Goal: Task Accomplishment & Management: Manage account settings

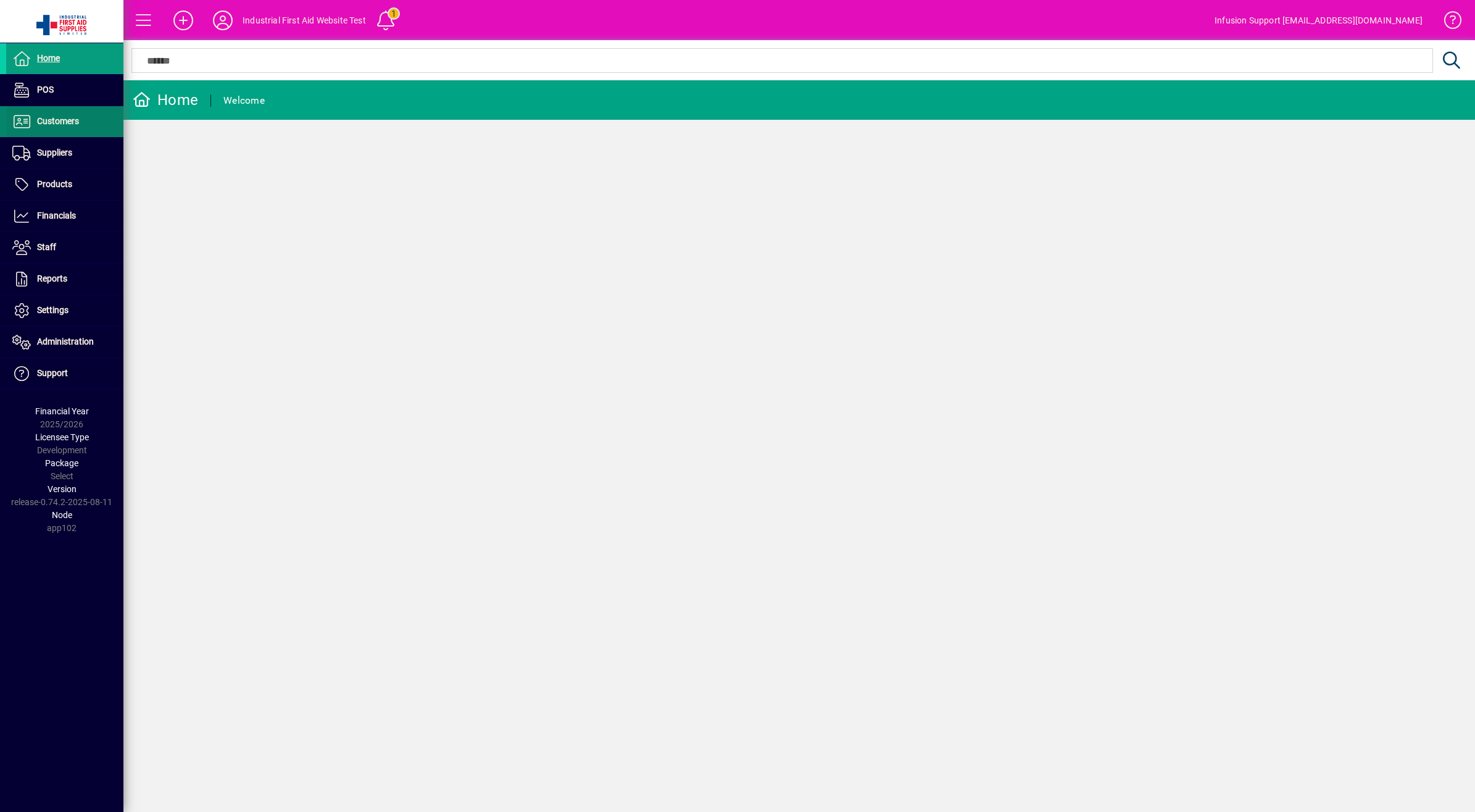
click at [51, 125] on span "Customers" at bounding box center [58, 121] width 42 height 10
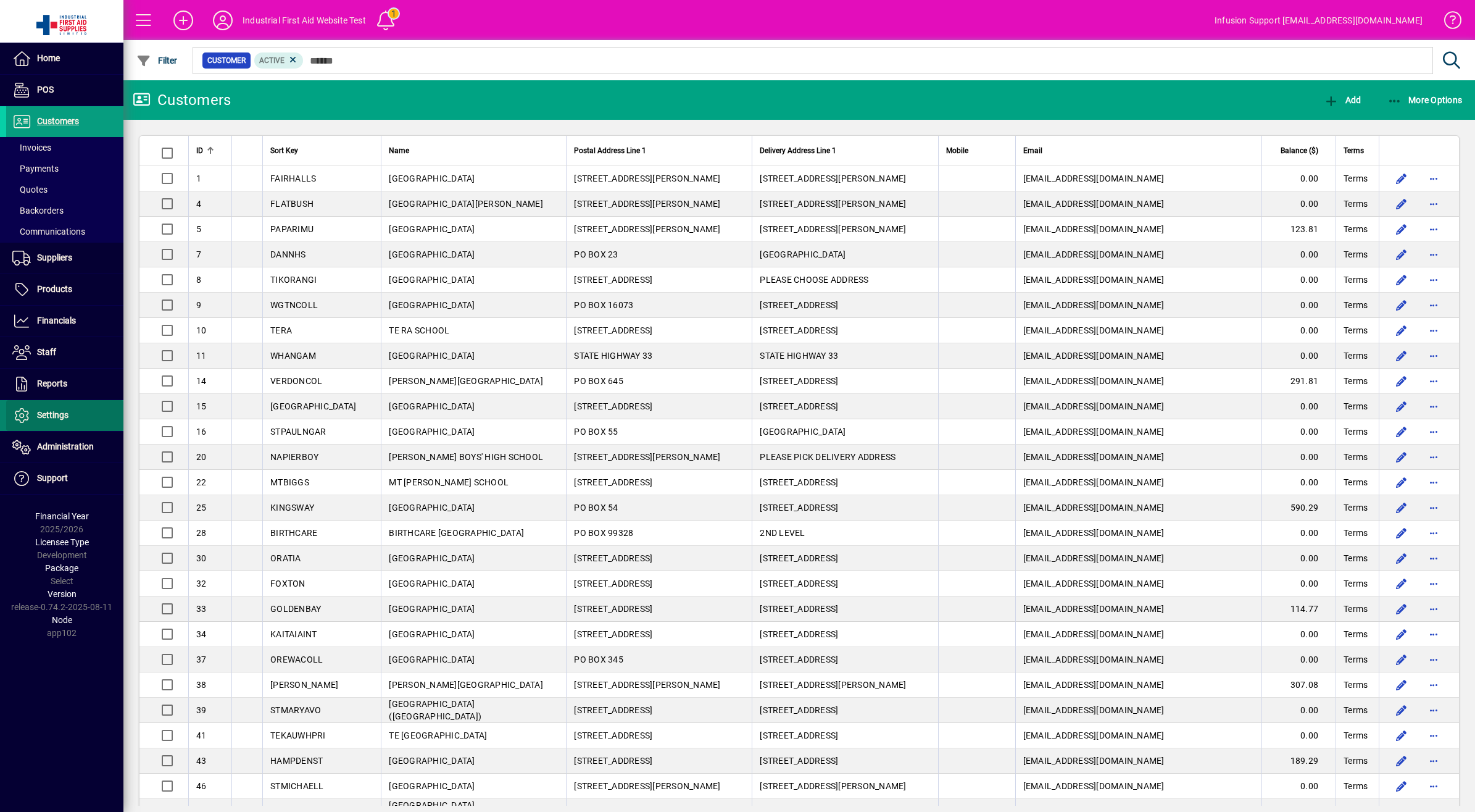
click at [57, 414] on span "Settings" at bounding box center [53, 414] width 31 height 10
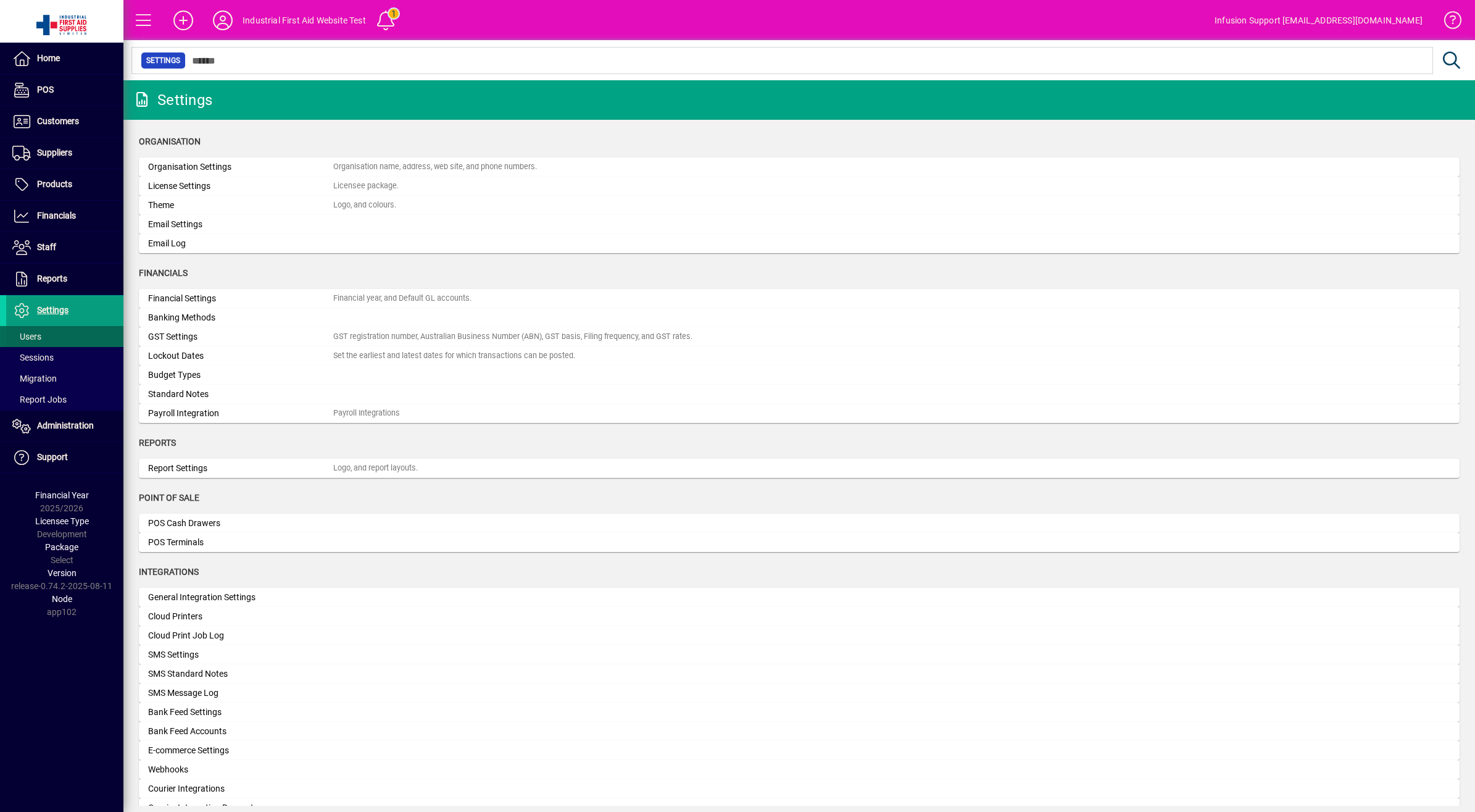
click at [40, 337] on span "Users" at bounding box center [27, 337] width 29 height 10
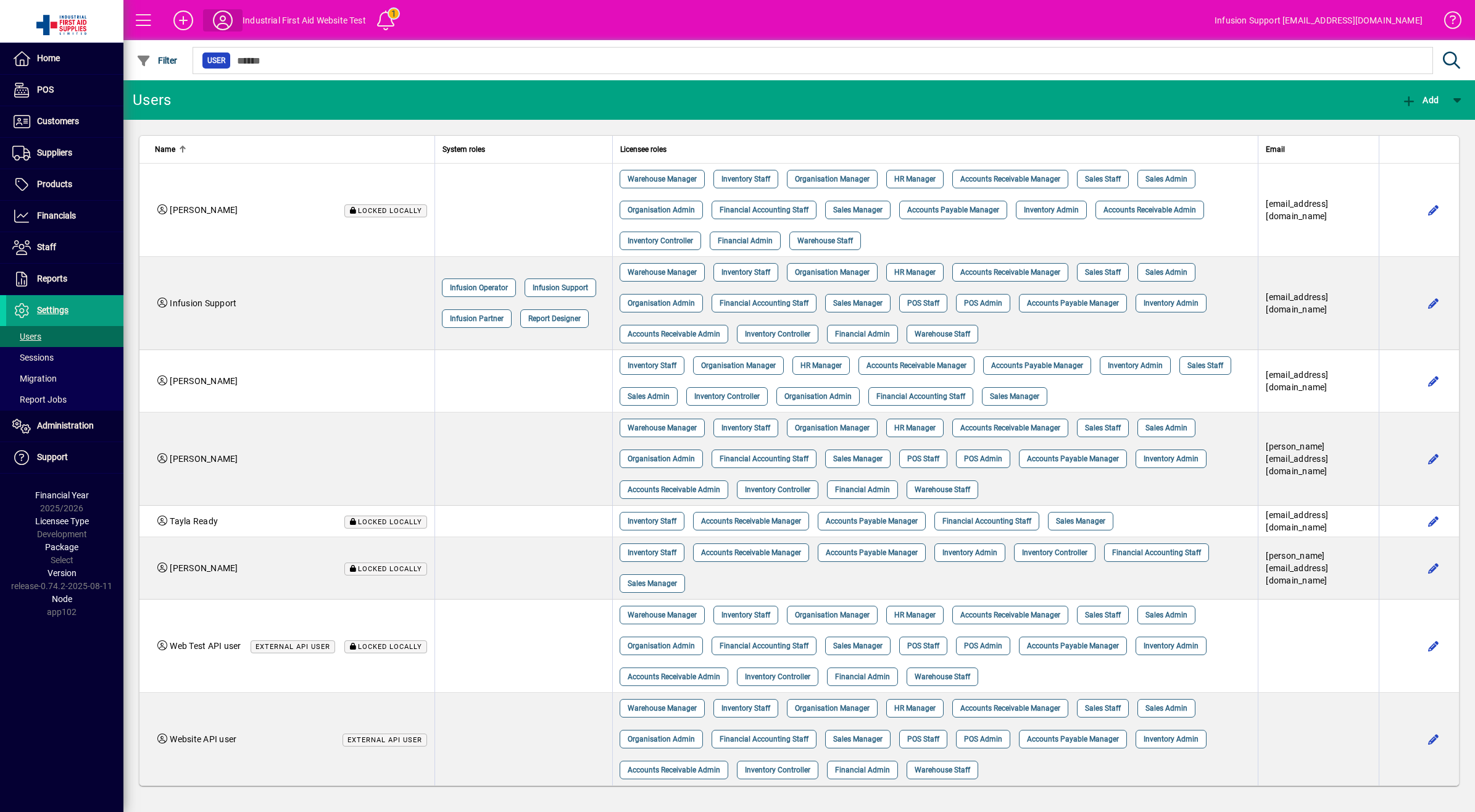
click at [220, 16] on icon at bounding box center [222, 21] width 25 height 20
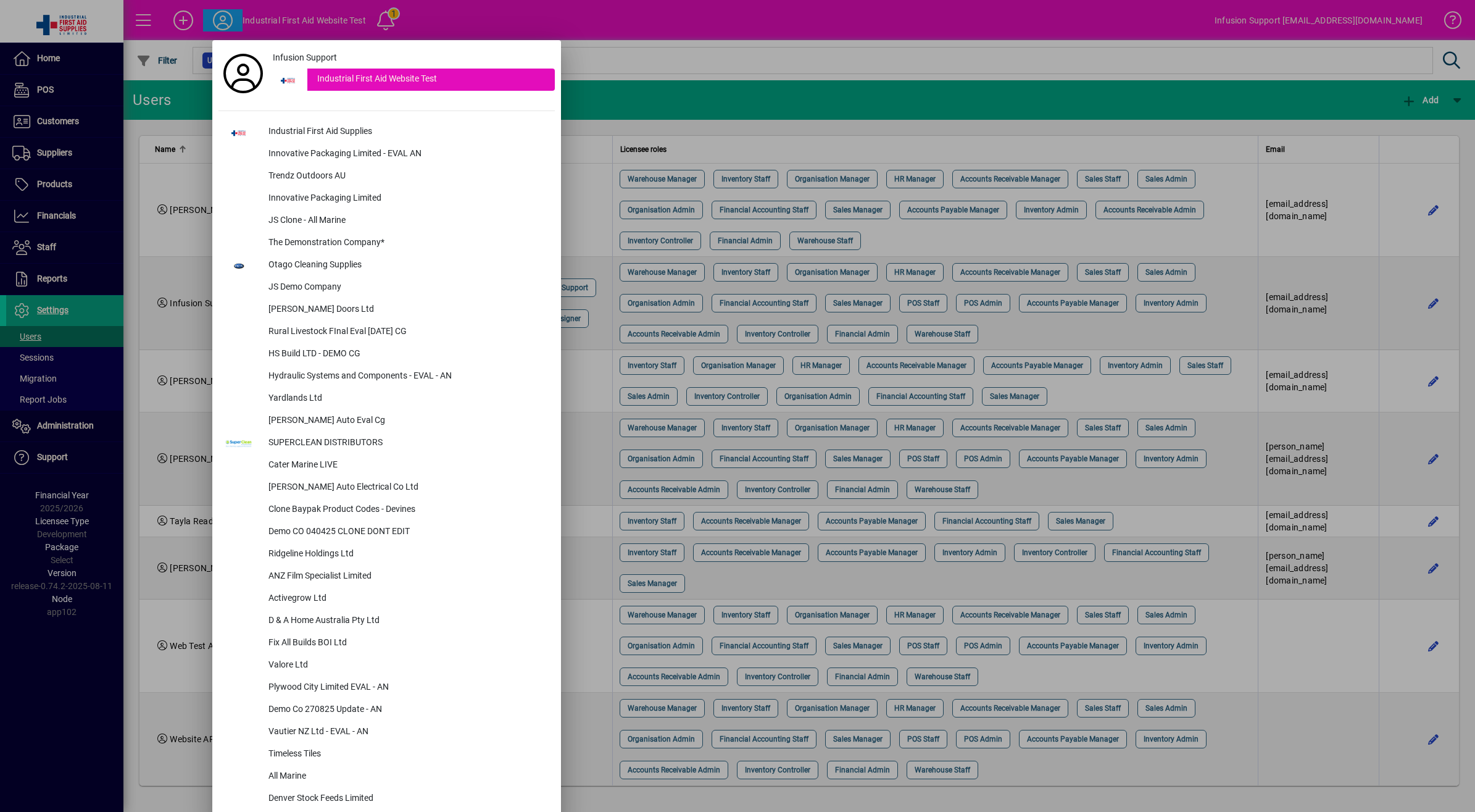
click at [220, 16] on div at bounding box center [738, 406] width 1475 height 812
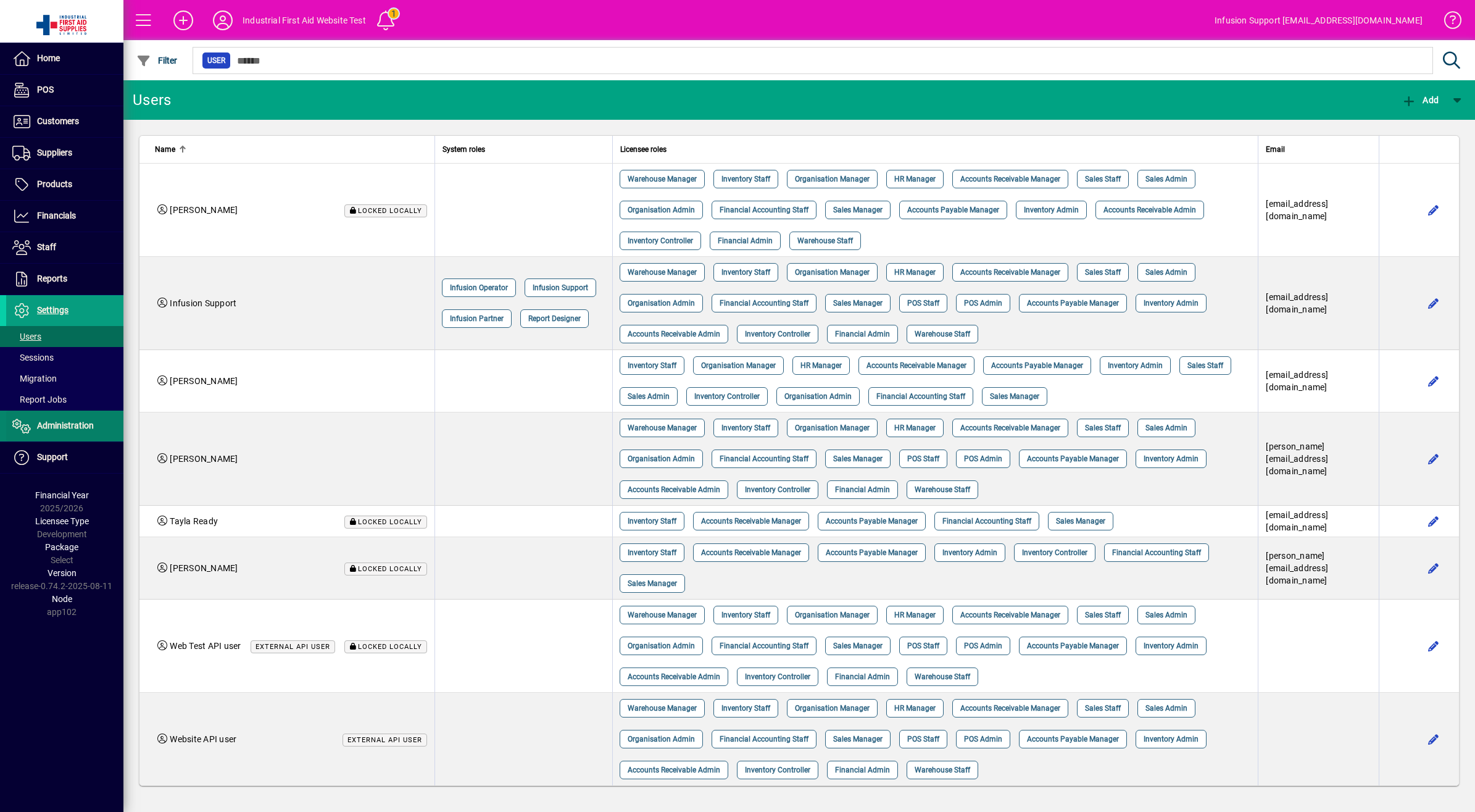
click at [62, 428] on span "Administration" at bounding box center [66, 425] width 57 height 10
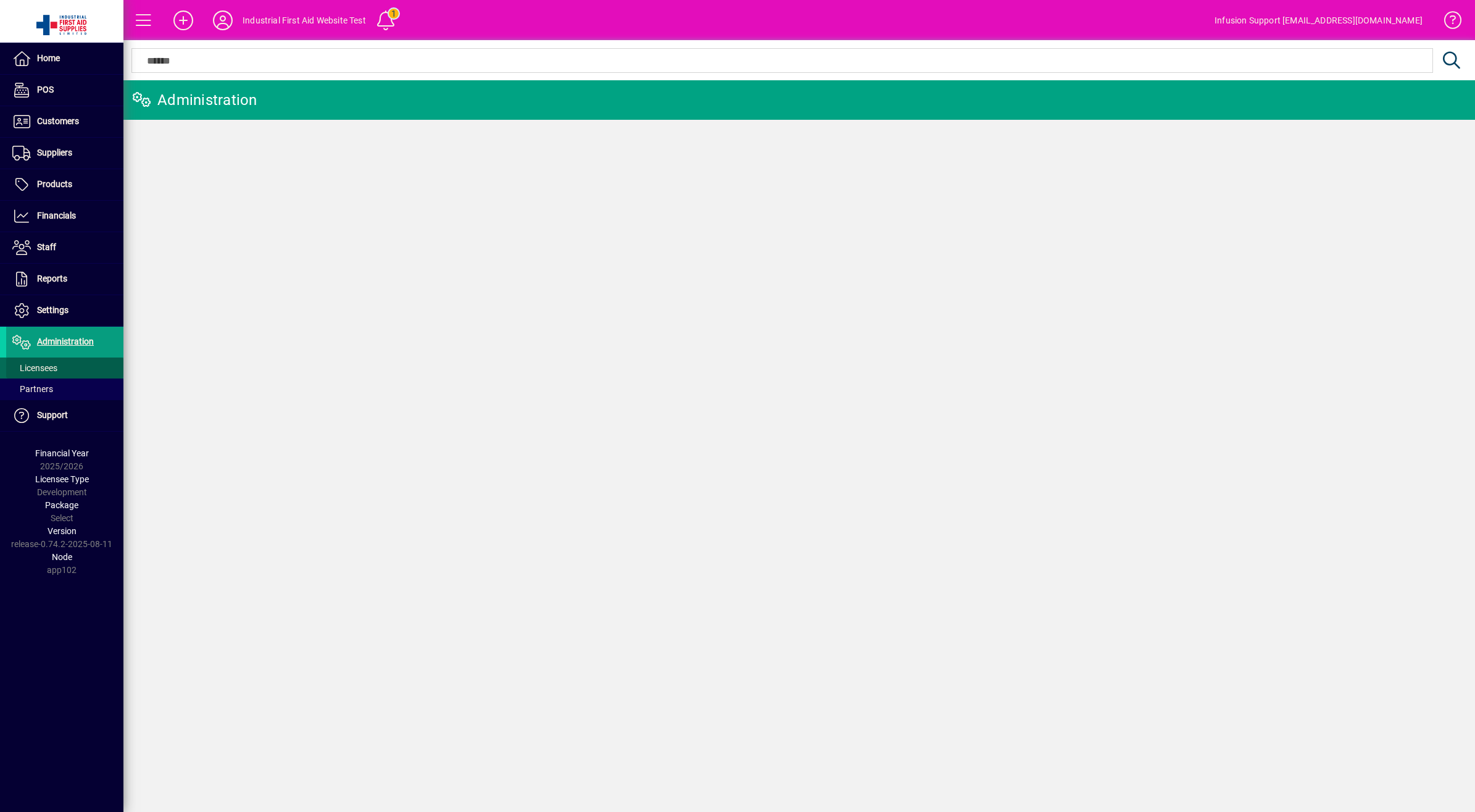
click at [41, 365] on span "Licensees" at bounding box center [35, 368] width 45 height 10
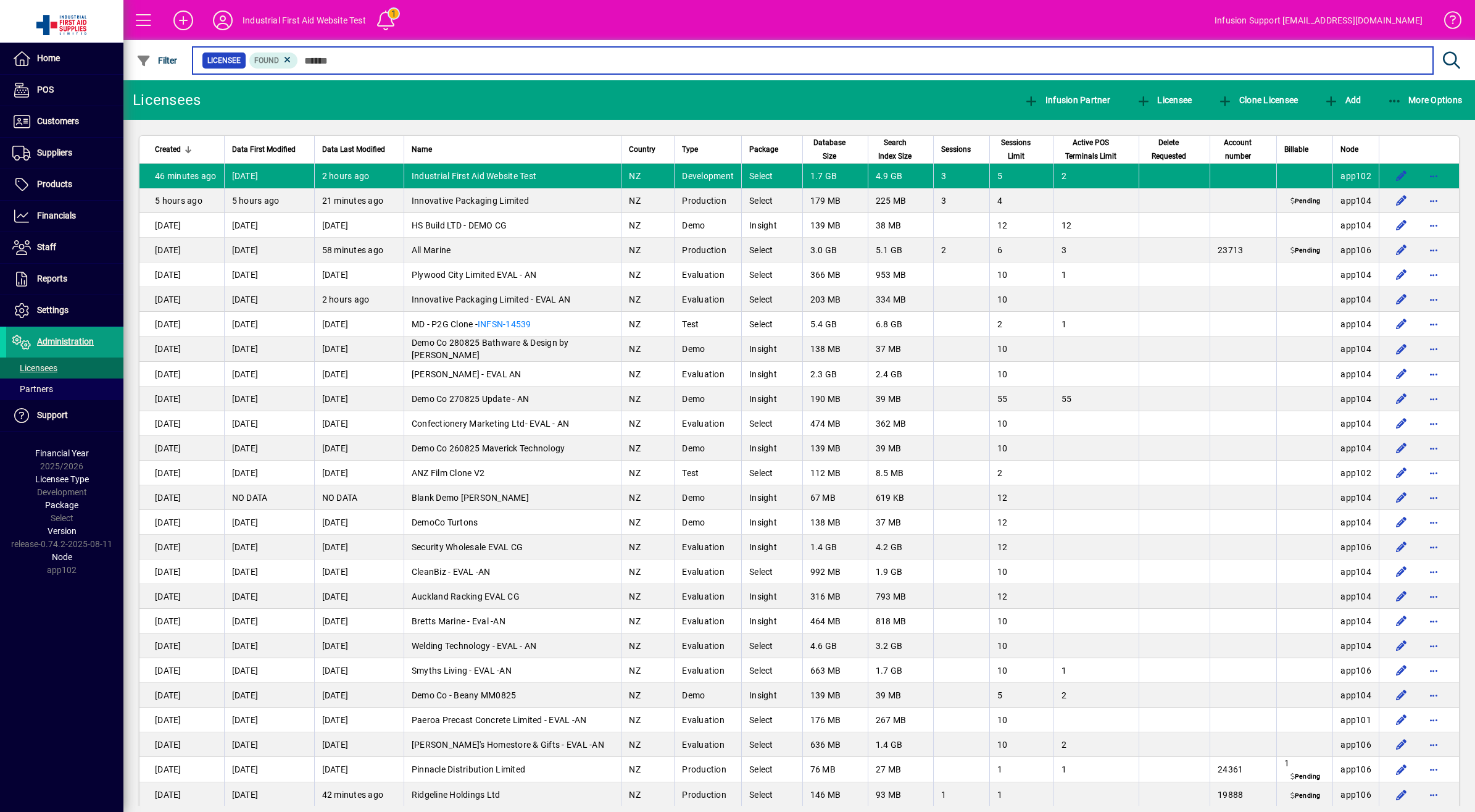
click at [435, 59] on input "text" at bounding box center [861, 61] width 1125 height 18
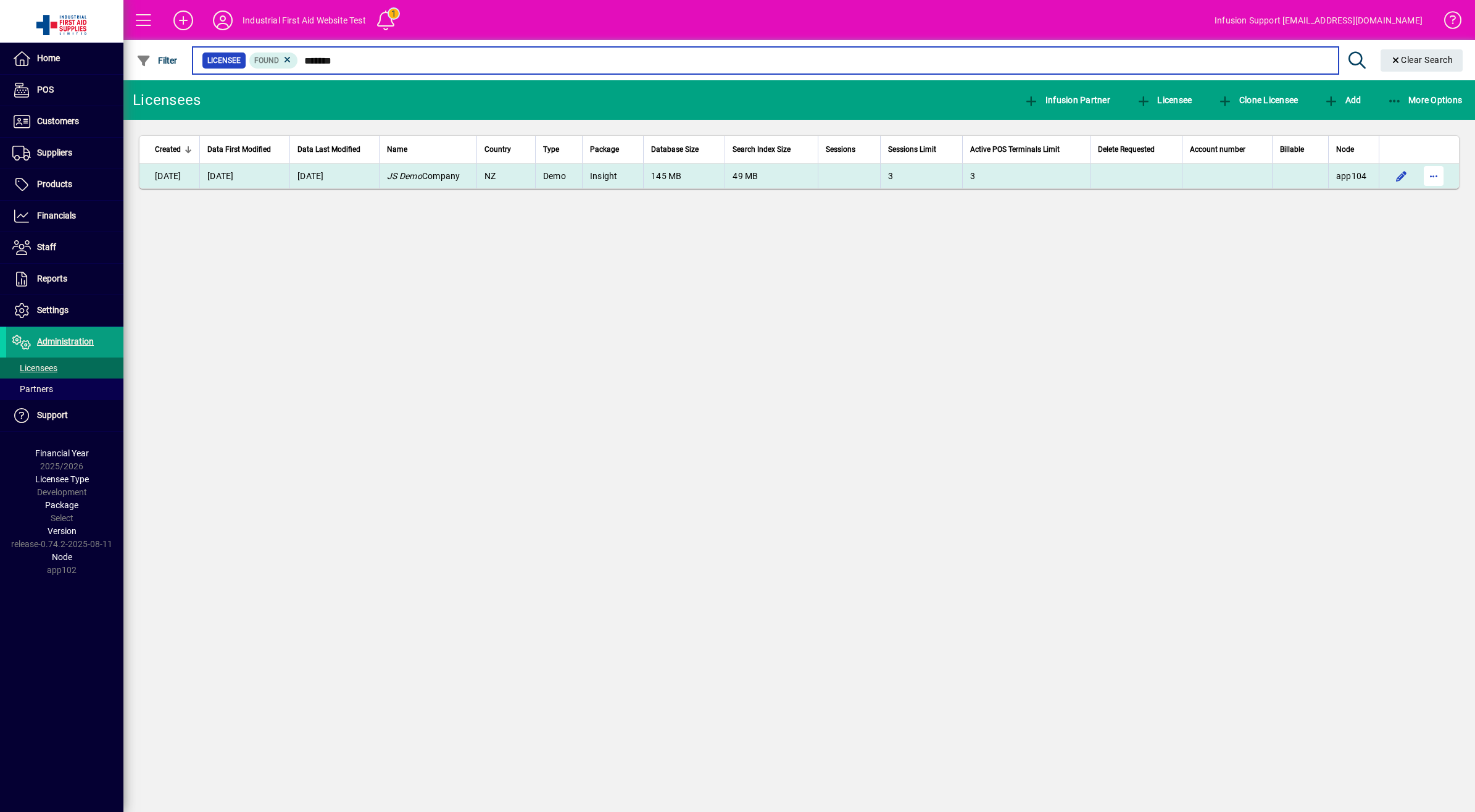
type input "*******"
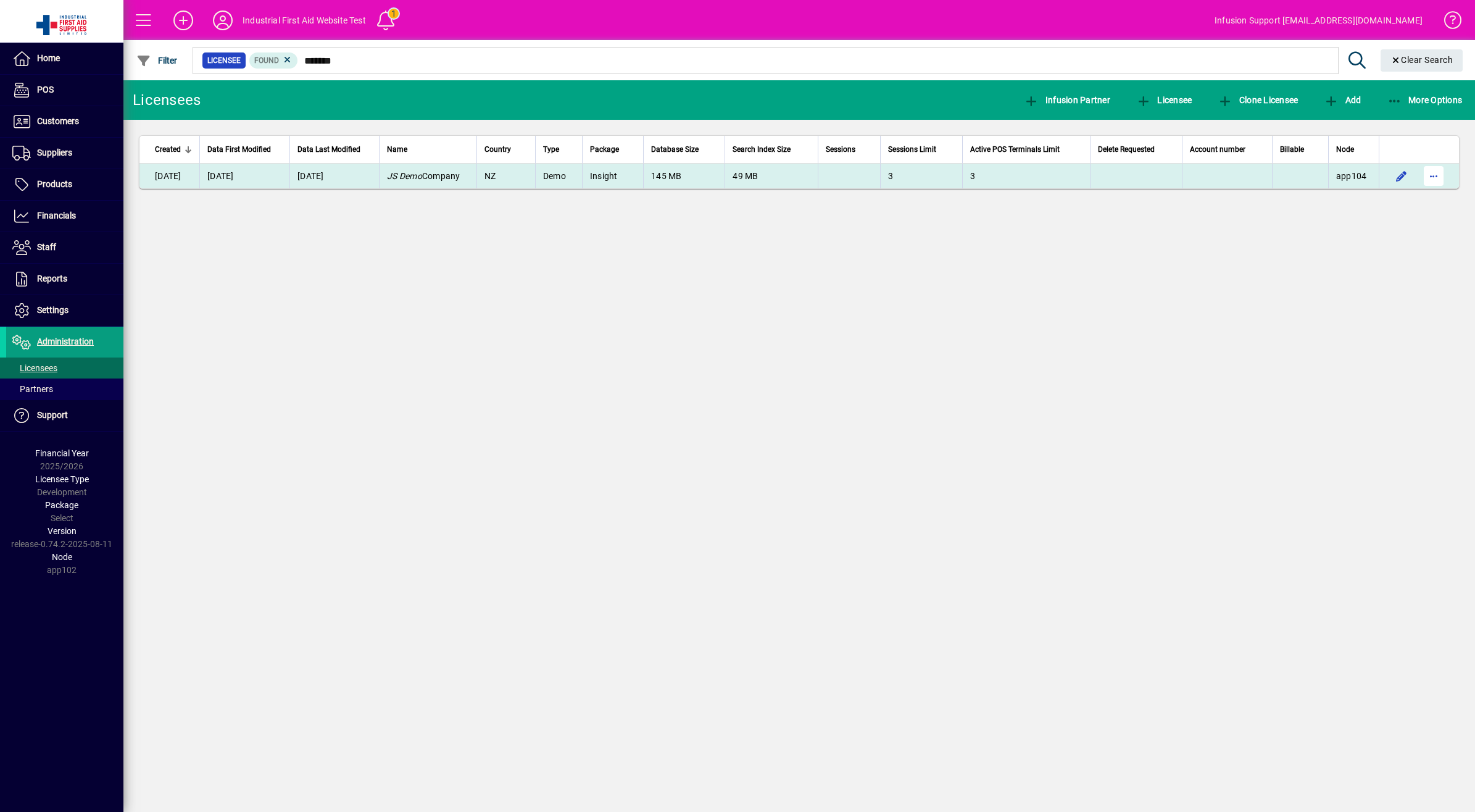
click at [1434, 173] on span "button" at bounding box center [1434, 176] width 29 height 29
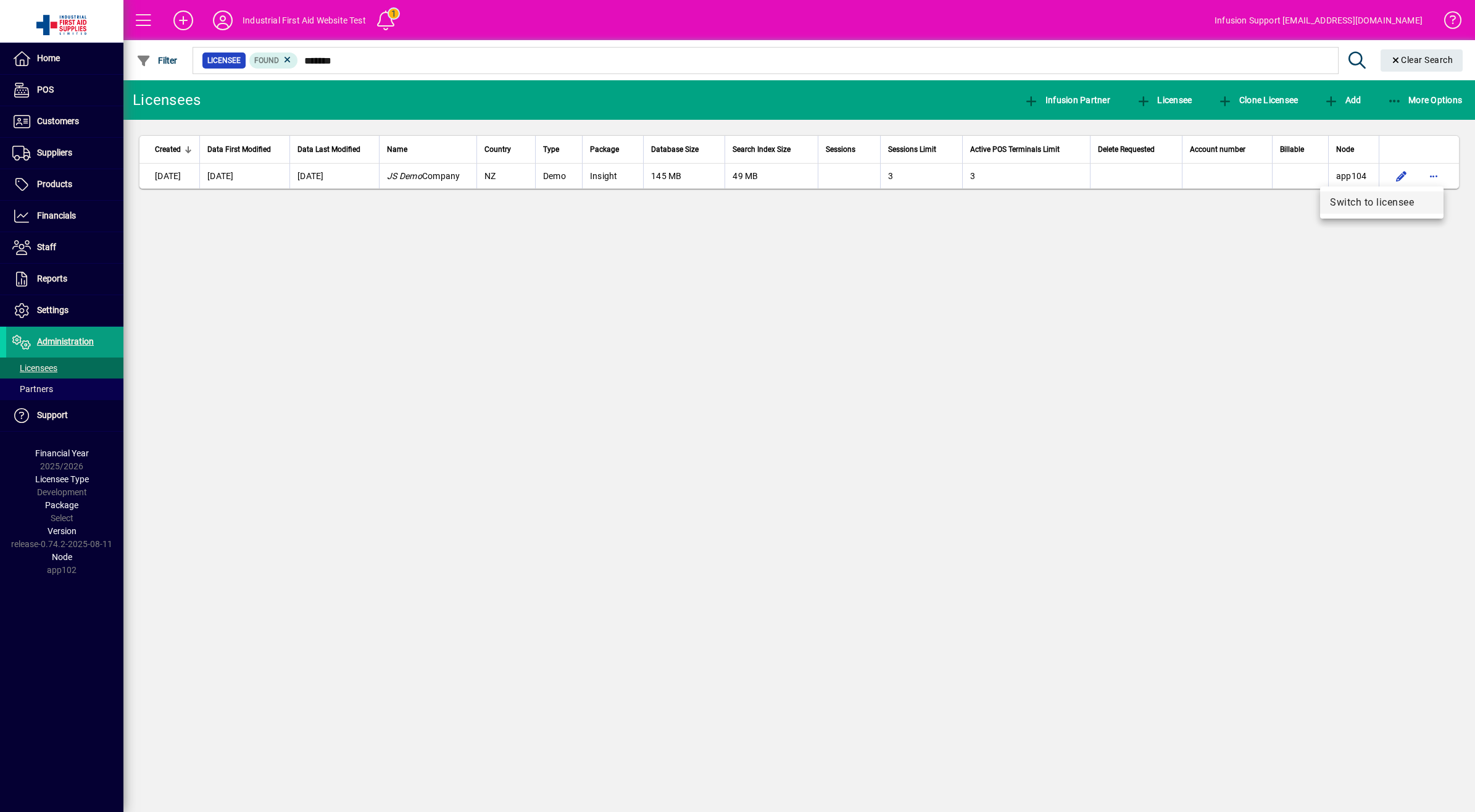
click at [1393, 200] on span "Switch to licensee" at bounding box center [1383, 202] width 104 height 15
